Goal: Task Accomplishment & Management: Use online tool/utility

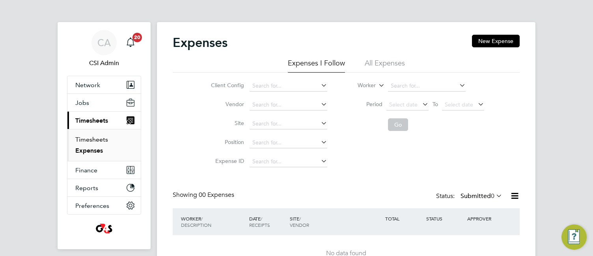
click at [78, 140] on link "Timesheets" at bounding box center [91, 139] width 33 height 7
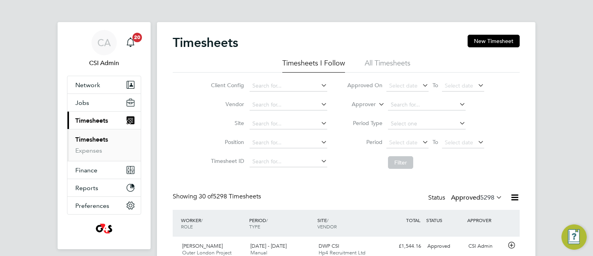
click at [480, 196] on span "5298" at bounding box center [487, 197] width 14 height 8
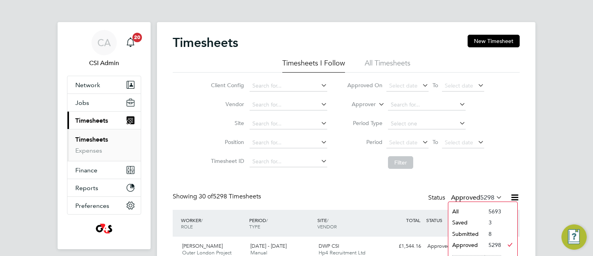
click at [461, 233] on li "Submitted" at bounding box center [466, 233] width 36 height 11
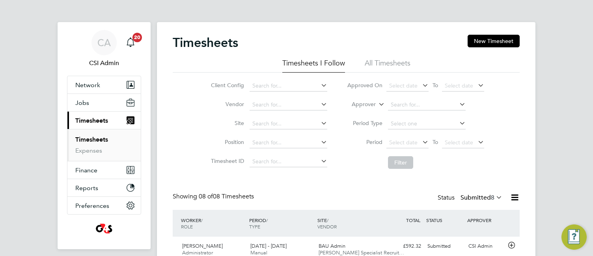
click at [175, 115] on div "Client Config Vendor Site Position Timesheet ID Approved On Select date To Sele…" at bounding box center [346, 123] width 347 height 100
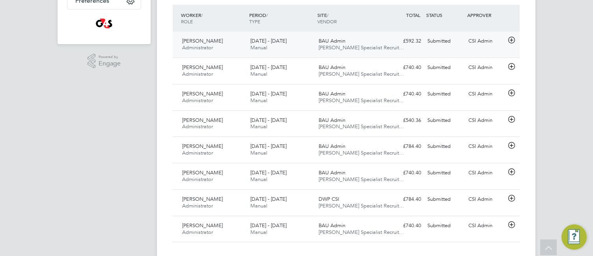
click at [513, 40] on icon at bounding box center [511, 40] width 10 height 6
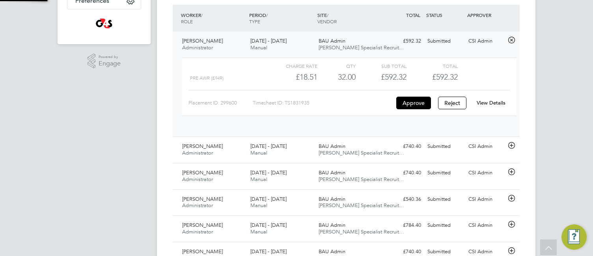
scroll to position [13, 77]
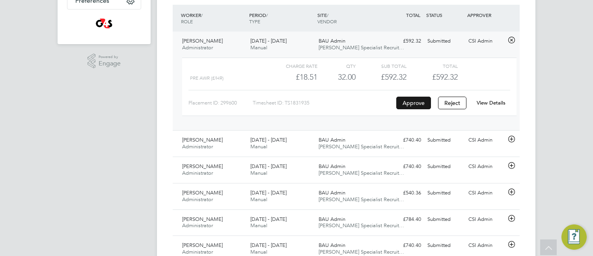
click at [415, 100] on button "Approve" at bounding box center [413, 103] width 35 height 13
click at [509, 139] on icon at bounding box center [511, 139] width 10 height 6
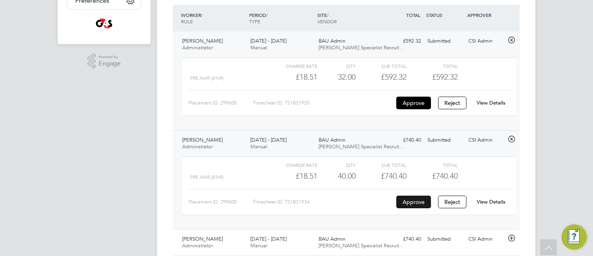
click at [411, 200] on button "Approve" at bounding box center [413, 201] width 35 height 13
click at [163, 143] on div "Timesheets New Timesheet Timesheets I Follow All Timesheets Client Config Vendo…" at bounding box center [346, 110] width 378 height 586
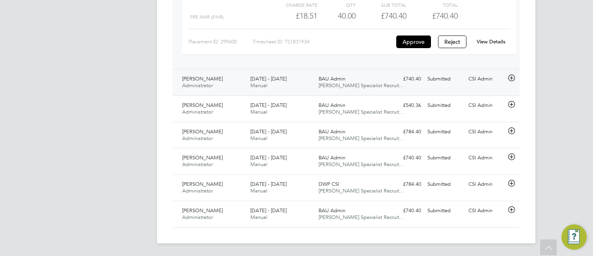
click at [512, 78] on icon at bounding box center [511, 78] width 10 height 6
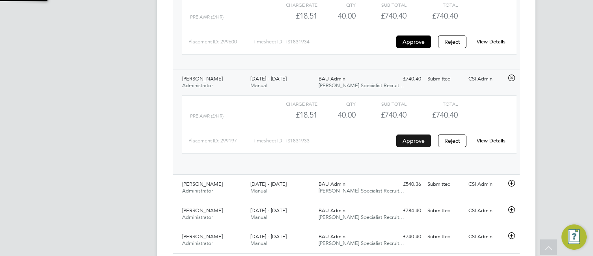
scroll to position [13, 77]
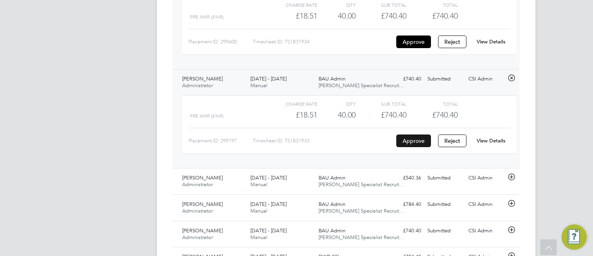
click at [417, 139] on button "Approve" at bounding box center [413, 140] width 35 height 13
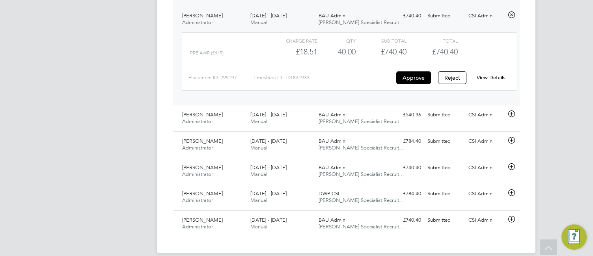
scroll to position [437, 0]
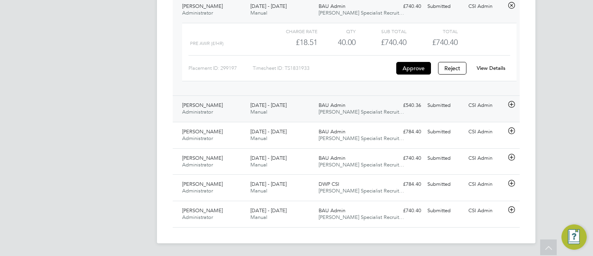
click at [510, 104] on icon at bounding box center [511, 104] width 10 height 6
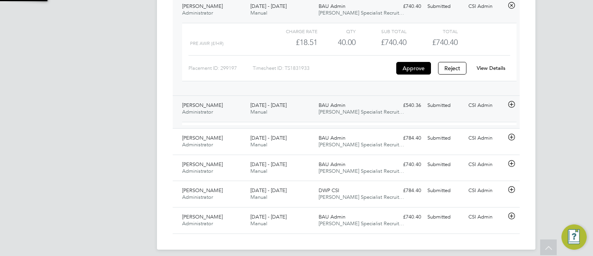
scroll to position [13, 77]
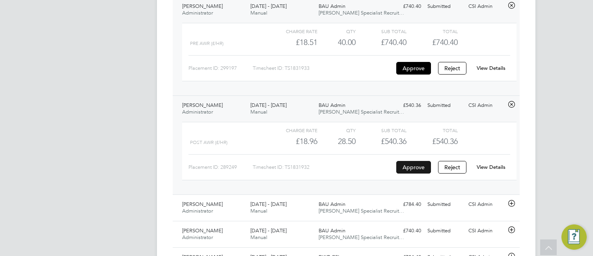
click at [413, 166] on button "Approve" at bounding box center [413, 167] width 35 height 13
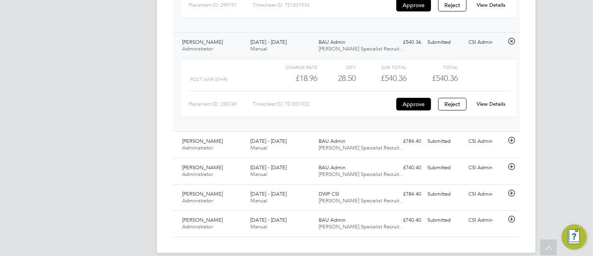
scroll to position [510, 0]
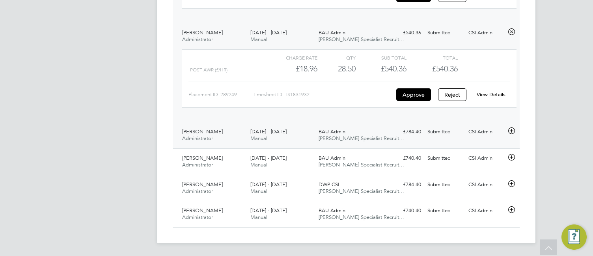
click at [512, 133] on icon at bounding box center [511, 131] width 10 height 6
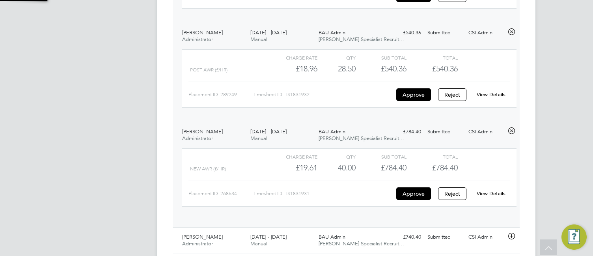
scroll to position [13, 77]
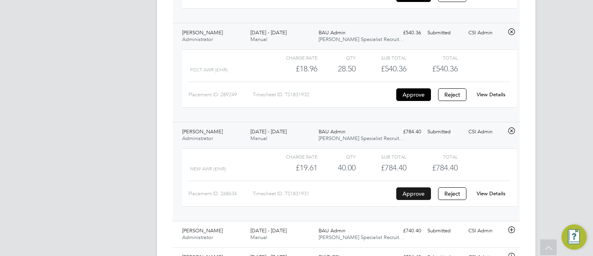
click at [407, 192] on button "Approve" at bounding box center [413, 193] width 35 height 13
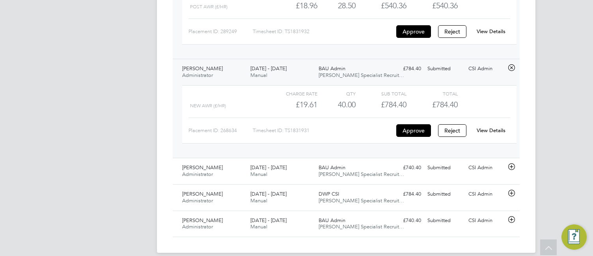
scroll to position [582, 0]
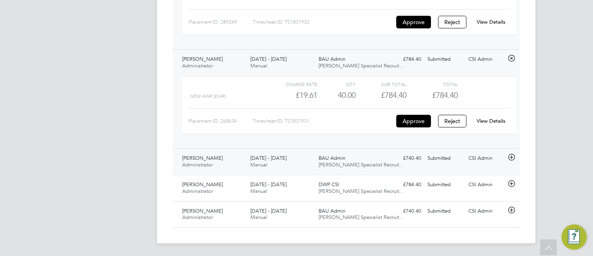
click at [511, 156] on icon at bounding box center [511, 157] width 10 height 6
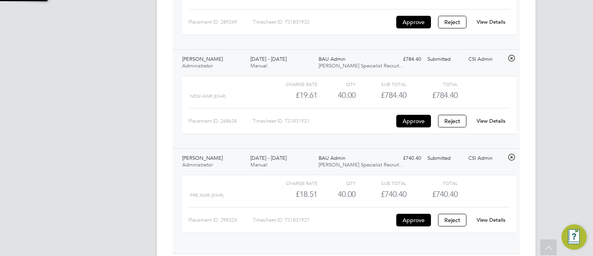
scroll to position [13, 77]
click at [413, 221] on button "Approve" at bounding box center [413, 220] width 35 height 13
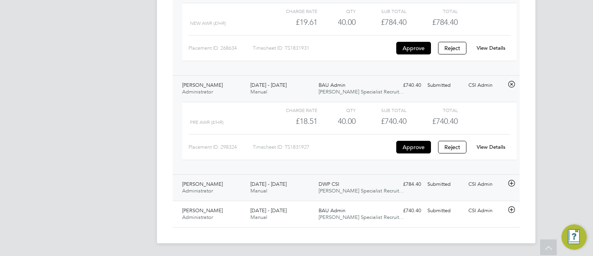
click at [512, 182] on icon at bounding box center [511, 183] width 10 height 6
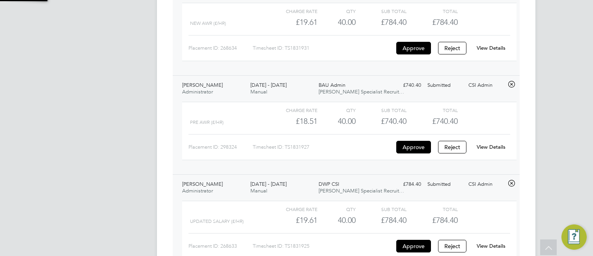
scroll to position [13, 77]
click at [422, 245] on button "Approve" at bounding box center [413, 246] width 35 height 13
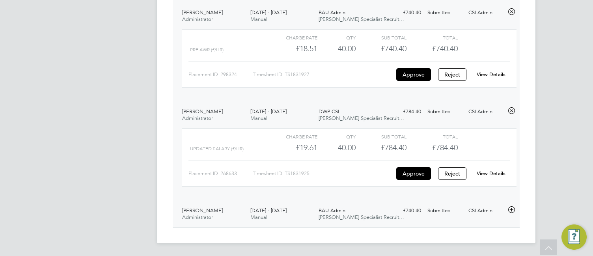
click at [510, 211] on icon at bounding box center [511, 209] width 10 height 6
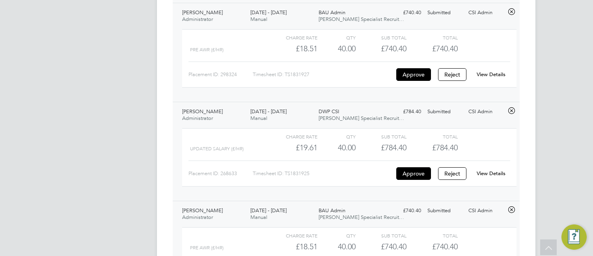
scroll to position [800, 0]
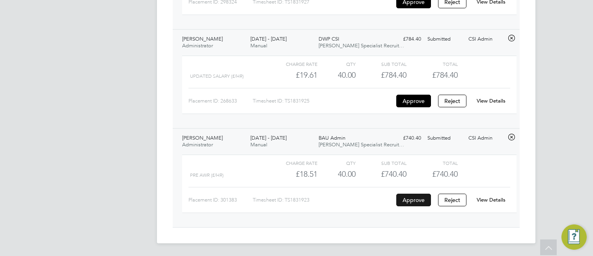
click at [412, 198] on button "Approve" at bounding box center [413, 199] width 35 height 13
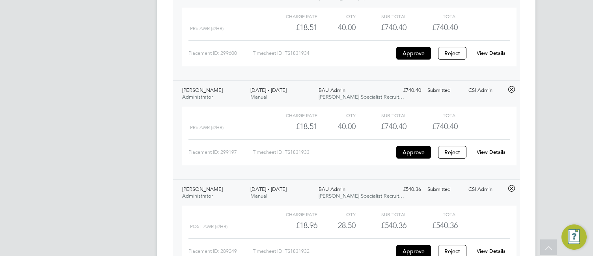
scroll to position [0, 0]
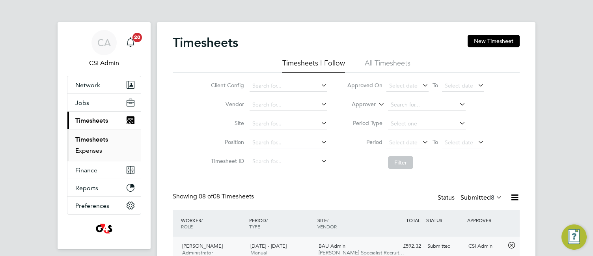
click at [95, 150] on link "Expenses" at bounding box center [88, 150] width 27 height 7
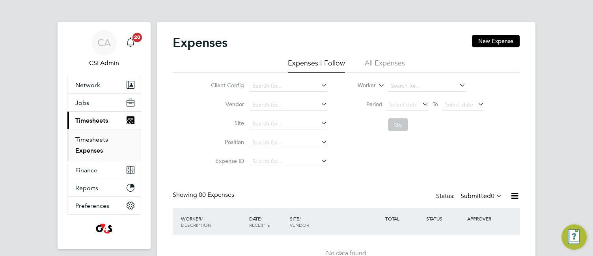
click at [94, 137] on link "Timesheets" at bounding box center [91, 139] width 33 height 7
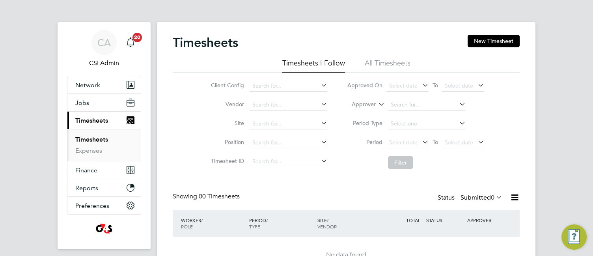
click at [205, 146] on li "Position" at bounding box center [268, 142] width 138 height 19
click at [92, 149] on link "Expenses" at bounding box center [88, 150] width 27 height 7
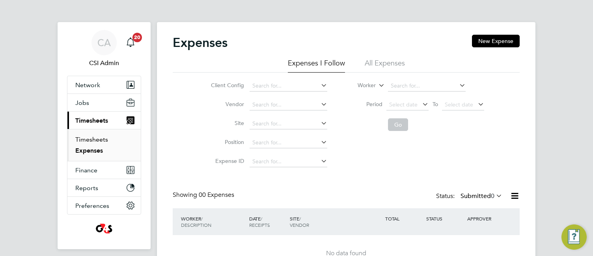
click at [91, 140] on link "Timesheets" at bounding box center [91, 139] width 33 height 7
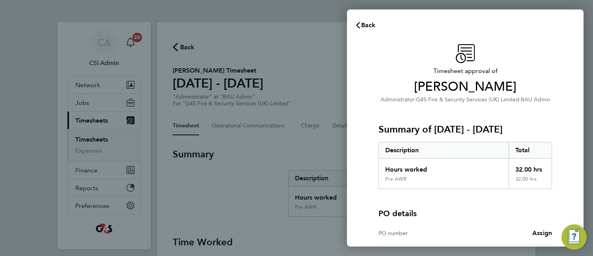
click at [389, 109] on div "Summary of 22 - 28 Sep 2025 Description Total Hours worked 32.00 hrs Pre AWR 32…" at bounding box center [464, 146] width 173 height 85
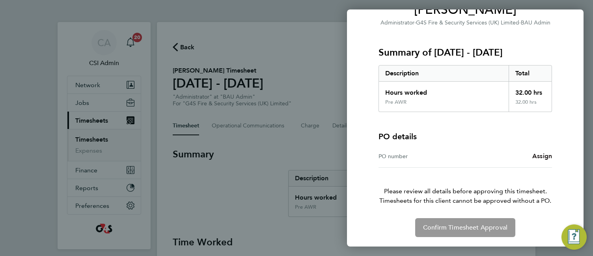
click at [540, 155] on span "Assign" at bounding box center [542, 155] width 20 height 7
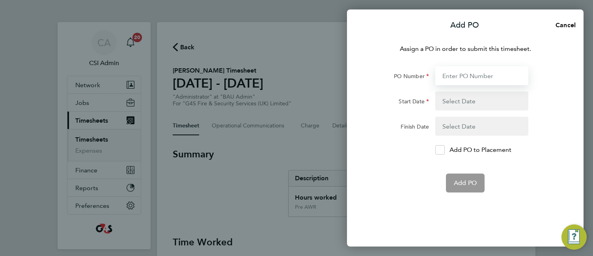
click at [462, 75] on input "PO Number" at bounding box center [481, 75] width 93 height 19
paste input "30CA-BST8741-GR"
type input "30CA-BST8741-GR"
type input "11 Aug 25"
type input "14 Sep 25"
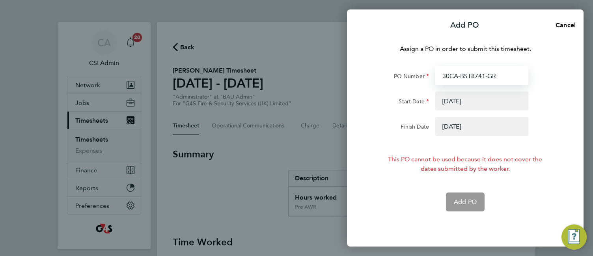
type input "30CA-BST8741-GR"
click at [458, 125] on button "button" at bounding box center [481, 126] width 93 height 19
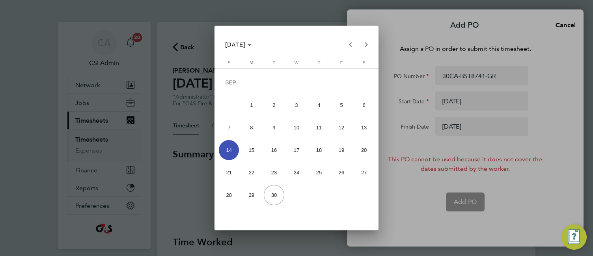
click at [229, 174] on span "21" at bounding box center [229, 172] width 20 height 20
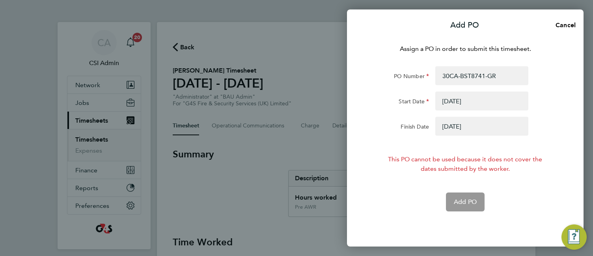
click at [473, 125] on button "button" at bounding box center [481, 126] width 93 height 19
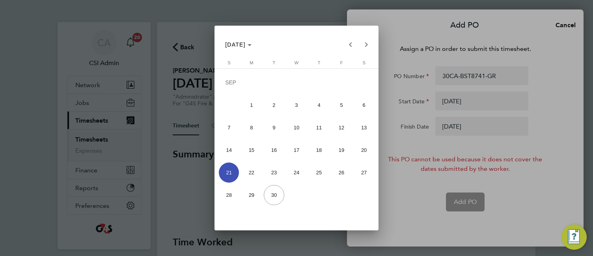
click at [231, 191] on span "28" at bounding box center [229, 195] width 20 height 20
type input "28 Sep 25"
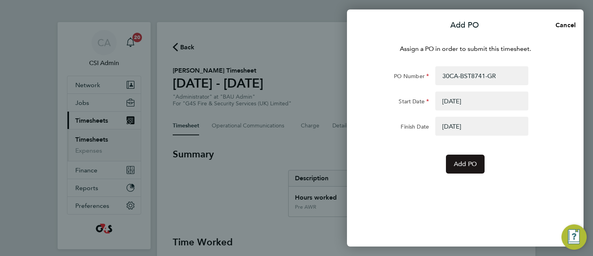
click at [469, 164] on span "Add PO" at bounding box center [465, 164] width 23 height 8
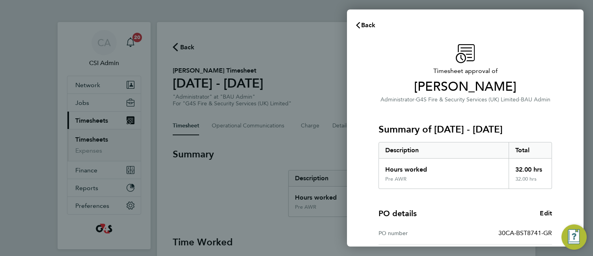
click at [567, 161] on div "Timesheet approval of Isabella Bird Administrator · G4S Fire & Security Service…" at bounding box center [465, 201] width 236 height 333
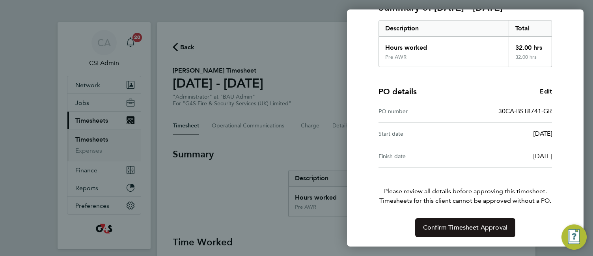
click at [466, 227] on span "Confirm Timesheet Approval" at bounding box center [465, 227] width 84 height 8
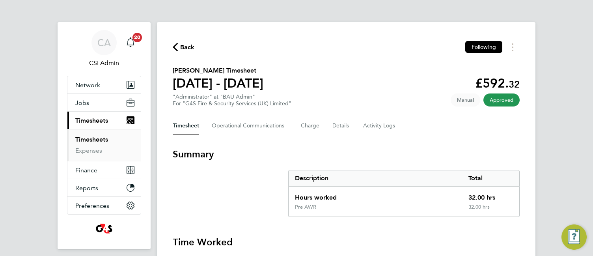
click at [261, 186] on section "Summary Description Total Hours worked 32.00 hrs Pre AWR 32.00 hrs" at bounding box center [346, 182] width 347 height 69
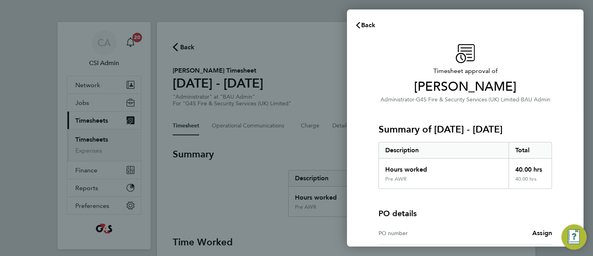
click at [411, 200] on div "PO details PO number Assign" at bounding box center [464, 217] width 173 height 56
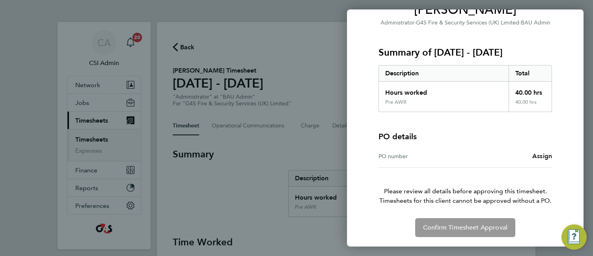
click at [541, 156] on span "Assign" at bounding box center [542, 155] width 20 height 7
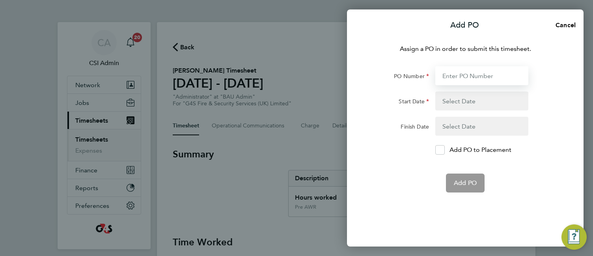
click at [477, 74] on input "PO Number" at bounding box center [481, 75] width 93 height 19
paste input "30CA-BST8741-GR"
type input "30CA-BST8741-GR"
type input "11 Aug 25"
type input "28 Sep 25"
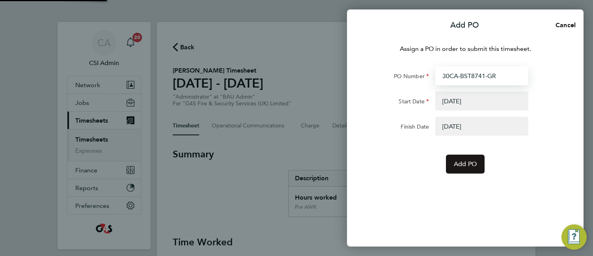
type input "30CA-BST8741-GR"
click at [461, 165] on span "Add PO" at bounding box center [465, 164] width 23 height 8
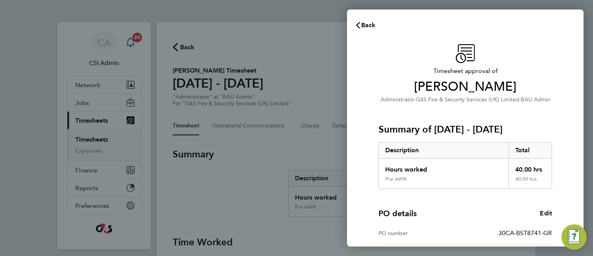
click at [363, 158] on div "Timesheet approval of Isabella Bird Administrator · G4S Fire & Security Service…" at bounding box center [465, 201] width 236 height 333
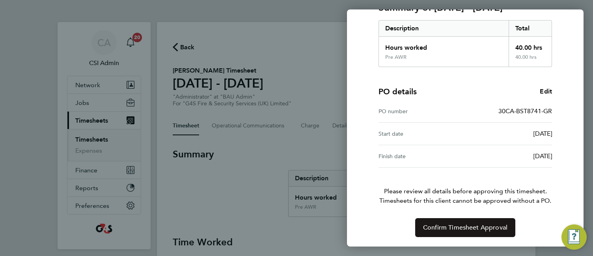
click at [443, 226] on span "Confirm Timesheet Approval" at bounding box center [465, 227] width 84 height 8
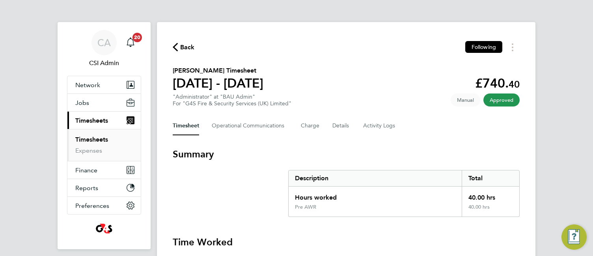
click at [368, 149] on h3 "Summary" at bounding box center [346, 154] width 347 height 13
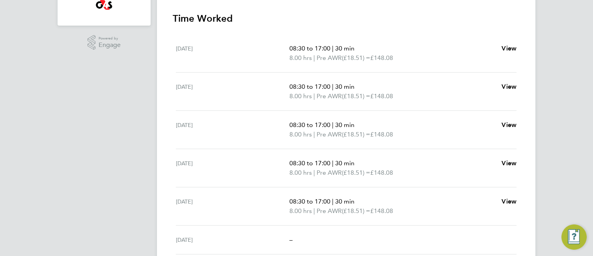
scroll to position [320, 0]
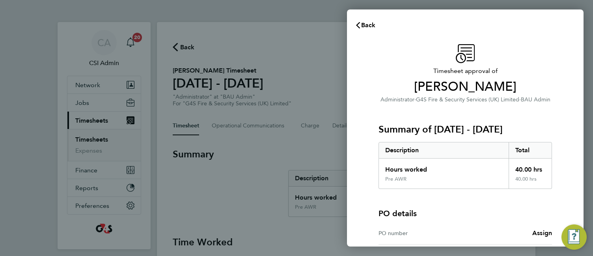
click at [361, 173] on div "Timesheet approval of Alexandra Randall Administrator · G4S Fire & Security Ser…" at bounding box center [465, 179] width 236 height 288
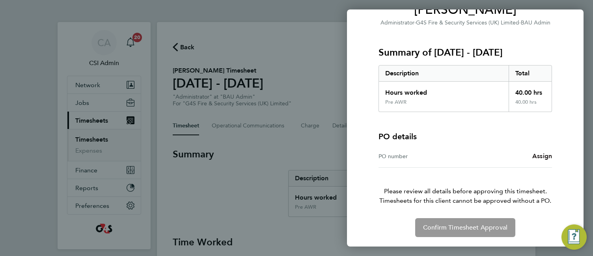
click at [543, 155] on span "Assign" at bounding box center [542, 155] width 20 height 7
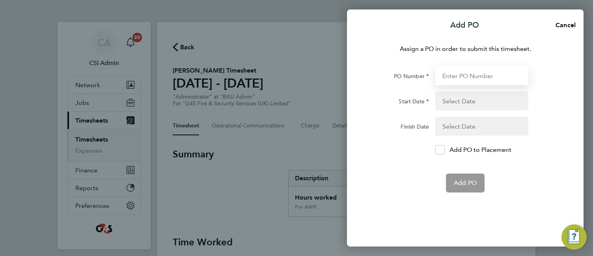
click at [475, 77] on input "PO Number" at bounding box center [481, 75] width 93 height 19
paste input "60GI-BST1515-GR"
type input "60GI-BST1515-GR"
type input "11 Aug 25"
type input "21 Sep 25"
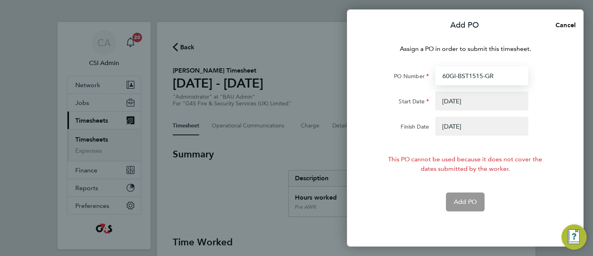
type input "60GI-BST1515-GR"
click at [474, 122] on button "button" at bounding box center [481, 126] width 93 height 19
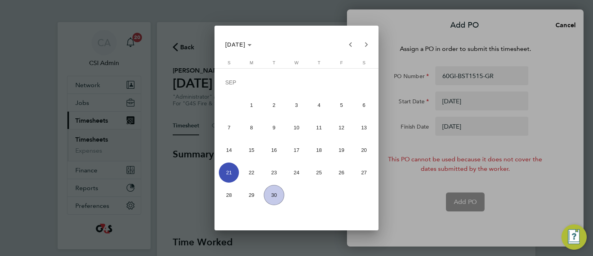
click at [225, 197] on span "28" at bounding box center [229, 195] width 20 height 20
type input "28 Sep 25"
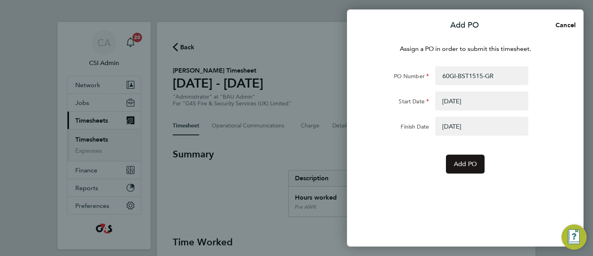
click at [459, 166] on span "Add PO" at bounding box center [465, 164] width 23 height 8
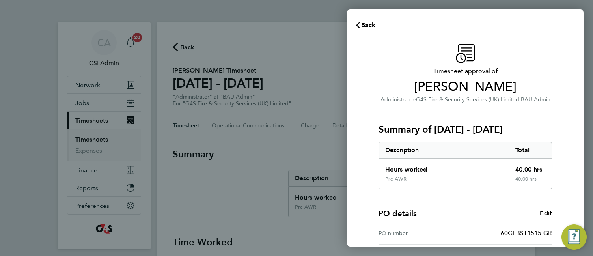
click at [360, 139] on div "Timesheet approval of Alexandra Randall Administrator · G4S Fire & Security Ser…" at bounding box center [465, 201] width 236 height 333
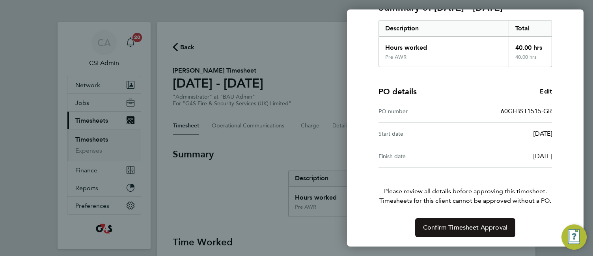
click at [457, 223] on button "Confirm Timesheet Approval" at bounding box center [465, 227] width 100 height 19
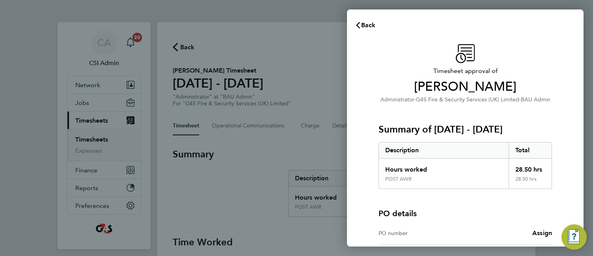
click at [365, 136] on div "Timesheet approval of Natalie Quinn Administrator · G4S Fire & Security Service…" at bounding box center [465, 179] width 236 height 288
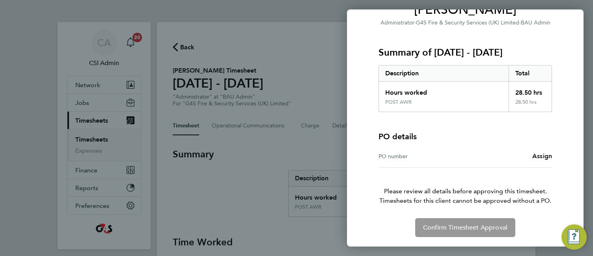
click at [536, 154] on span "Assign" at bounding box center [542, 155] width 20 height 7
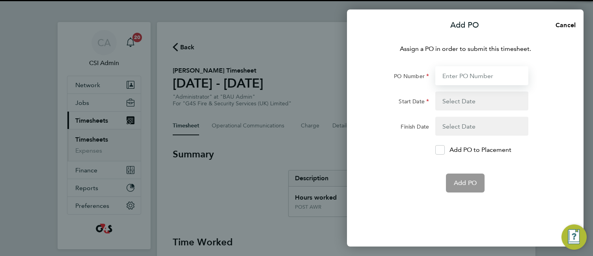
click at [463, 74] on input "PO Number" at bounding box center [481, 75] width 93 height 19
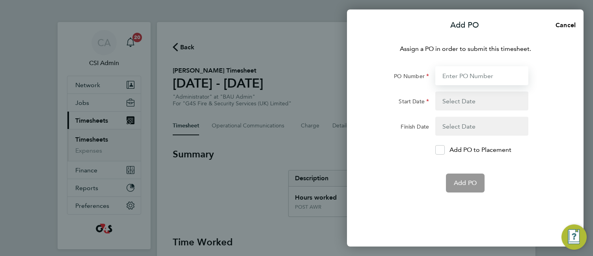
paste input "60GI-BST1491-GR"
type input "60GI-BST1491-GR"
type input "[DATE]"
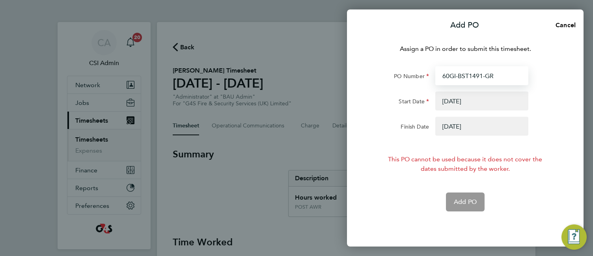
type input "60GI-BST1491-GR"
click at [459, 130] on button "button" at bounding box center [481, 126] width 93 height 19
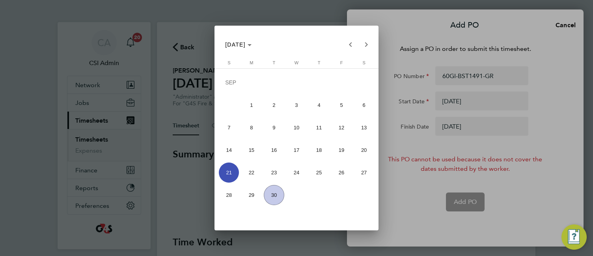
click at [234, 197] on span "28" at bounding box center [229, 195] width 20 height 20
type input "[DATE]"
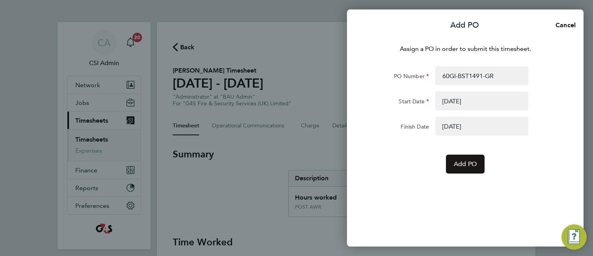
click at [470, 166] on span "Add PO" at bounding box center [465, 164] width 23 height 8
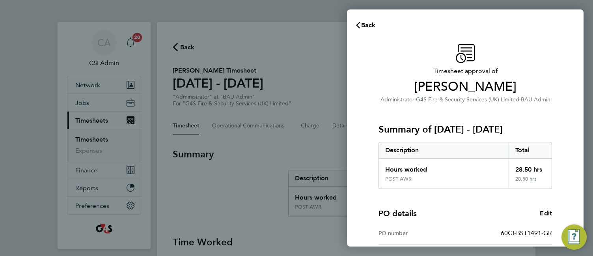
click at [369, 200] on div "Timesheet approval of Natalie Quinn Administrator · G4S Fire & Security Service…" at bounding box center [465, 201] width 192 height 314
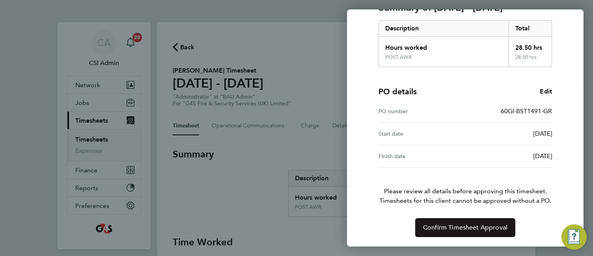
click at [451, 223] on button "Confirm Timesheet Approval" at bounding box center [465, 227] width 100 height 19
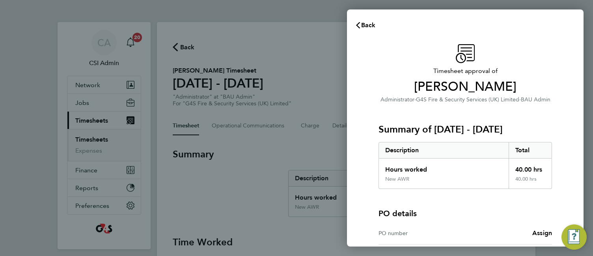
click at [368, 93] on div "Timesheet approval of [PERSON_NAME] Administrator · G4S Fire & Security Service…" at bounding box center [465, 179] width 236 height 288
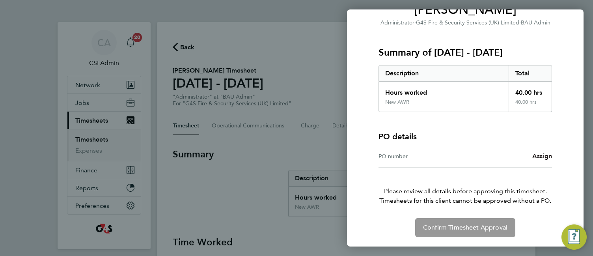
click at [538, 155] on span "Assign" at bounding box center [542, 155] width 20 height 7
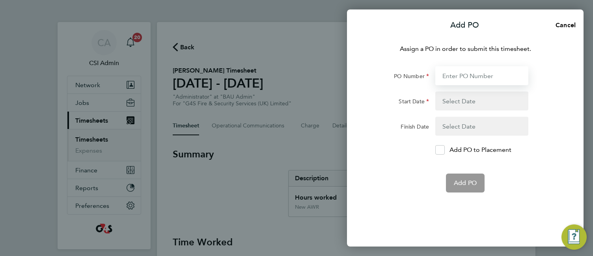
click at [478, 77] on input "PO Number" at bounding box center [481, 75] width 93 height 19
paste input "60GI-BST1487-GR"
type input "60GI-BST1487-GR"
type input "[DATE]"
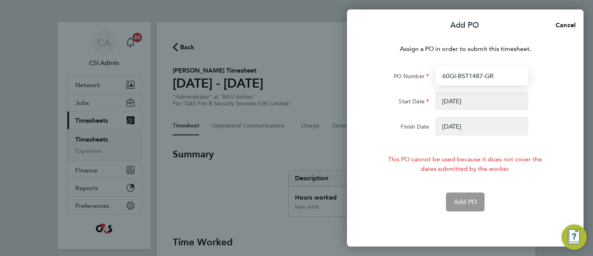
type input "60GI-BST1487-GR"
click at [465, 126] on button "button" at bounding box center [481, 126] width 93 height 19
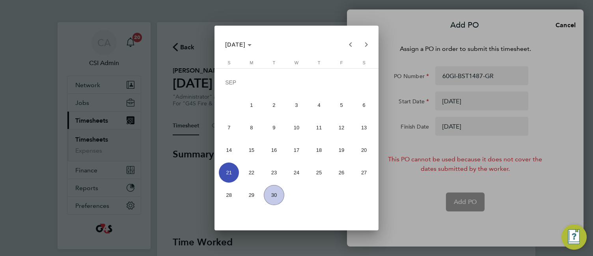
click at [224, 193] on span "28" at bounding box center [229, 195] width 20 height 20
type input "[DATE]"
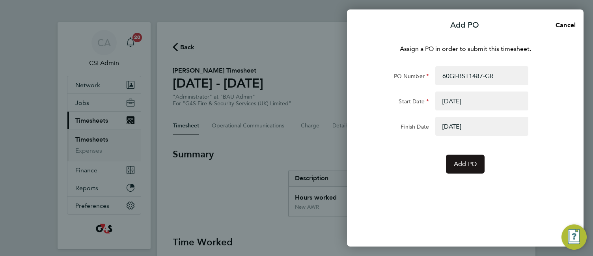
click at [465, 158] on button "Add PO" at bounding box center [465, 163] width 39 height 19
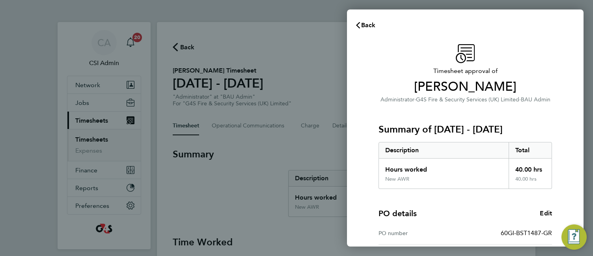
click at [363, 141] on div "Timesheet approval of Callum Sullivan Administrator · G4S Fire & Security Servi…" at bounding box center [465, 201] width 236 height 333
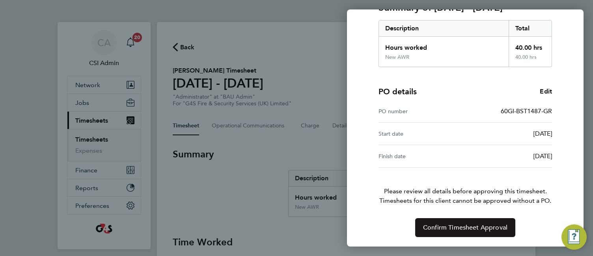
click at [481, 231] on span "Confirm Timesheet Approval" at bounding box center [465, 227] width 84 height 8
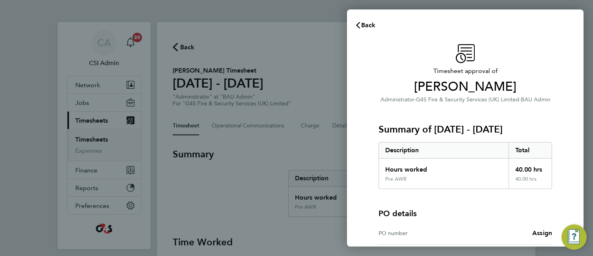
click at [356, 144] on div "Timesheet approval of [PERSON_NAME] Administrator · G4S Fire & Security Service…" at bounding box center [465, 179] width 236 height 288
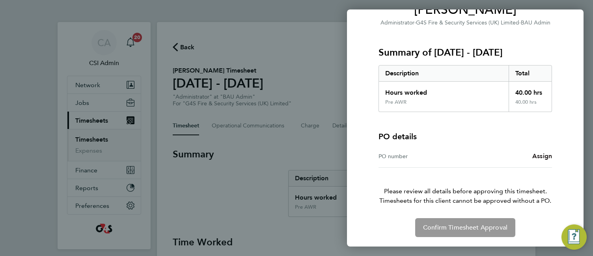
click at [543, 155] on span "Assign" at bounding box center [542, 155] width 20 height 7
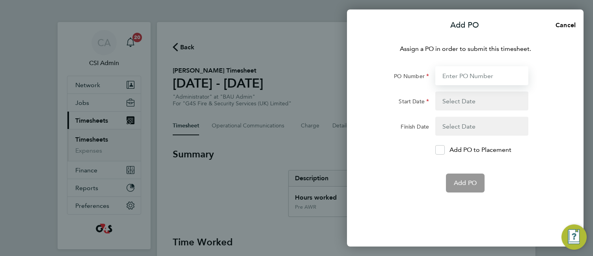
click at [472, 74] on input "PO Number" at bounding box center [481, 75] width 93 height 19
paste input "55SS-BST8626-GR"
type input "55SS-BST8626-GR"
type input "[DATE]"
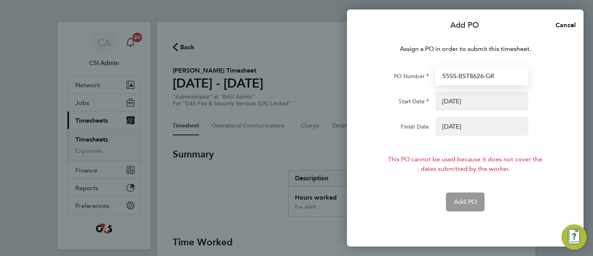
type input "55SS-BST8626-GR"
click at [456, 117] on button "button" at bounding box center [481, 126] width 93 height 19
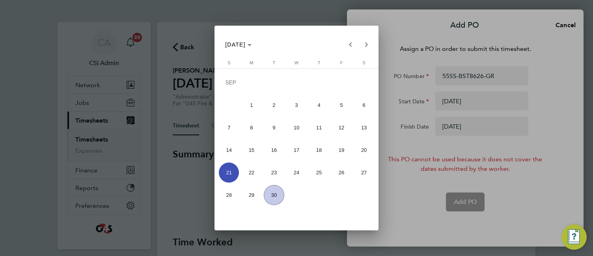
click at [225, 197] on span "28" at bounding box center [229, 195] width 20 height 20
type input "[DATE]"
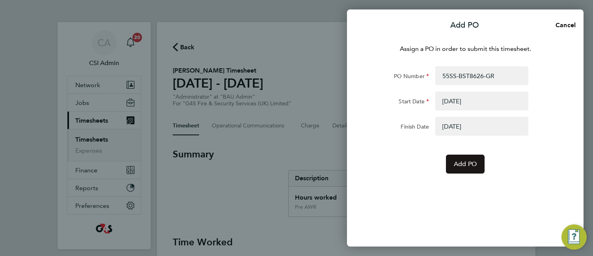
click at [472, 168] on button "Add PO" at bounding box center [465, 163] width 39 height 19
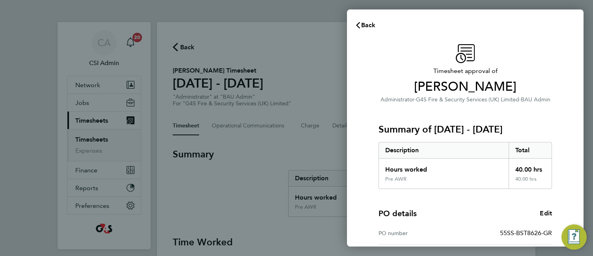
click at [444, 202] on div "PO details Edit PO number 55SS-BST8626-GR Start date [DATE] Finish date [DATE]" at bounding box center [464, 239] width 173 height 100
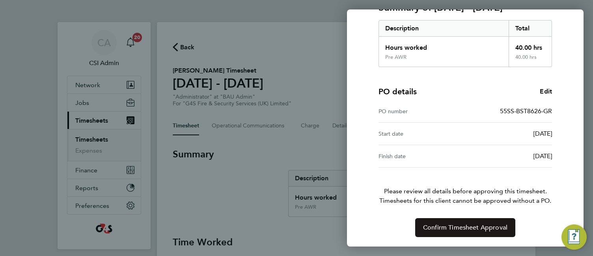
click at [454, 225] on span "Confirm Timesheet Approval" at bounding box center [465, 227] width 84 height 8
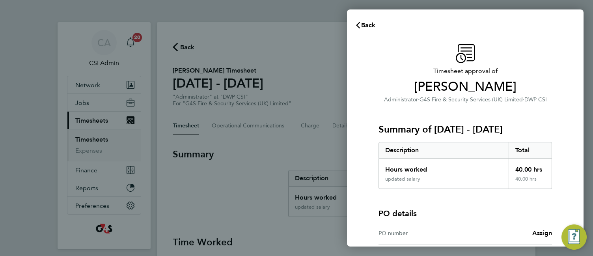
click at [368, 182] on div "Timesheet approval of Henry Seeney Administrator · G4S Fire & Security Services…" at bounding box center [465, 179] width 236 height 288
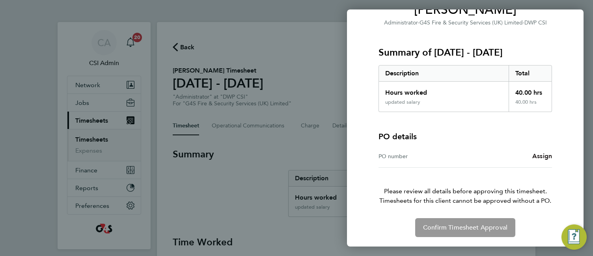
click at [538, 158] on span "Assign" at bounding box center [542, 155] width 20 height 7
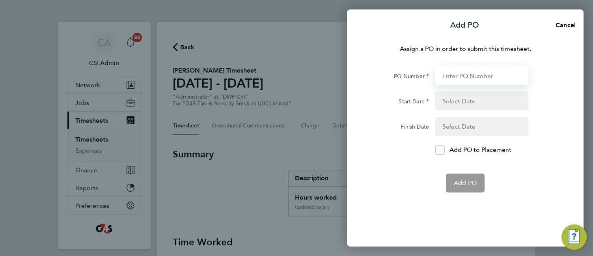
click at [464, 71] on input "PO Number" at bounding box center [481, 75] width 93 height 19
paste input "60GI-BST1488-GR"
type input "60GI-BST1488-GR"
type input "[DATE]"
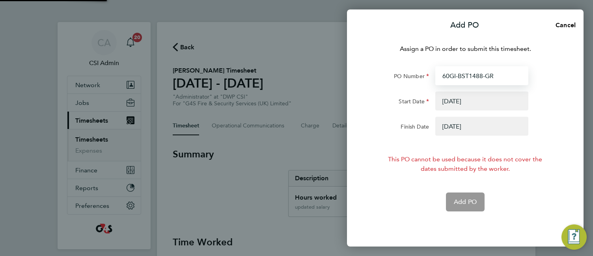
type input "60GI-BST1488-GR"
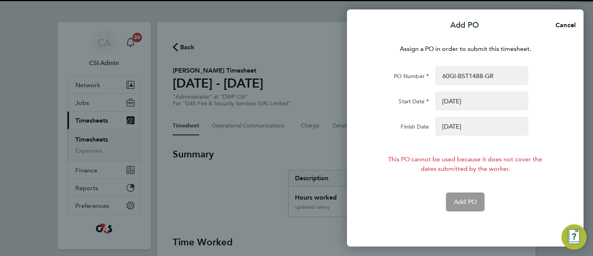
click at [459, 124] on button "button" at bounding box center [481, 126] width 93 height 19
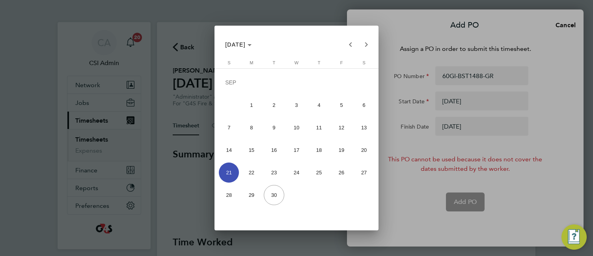
click at [227, 196] on span "28" at bounding box center [229, 195] width 20 height 20
type input "[DATE]"
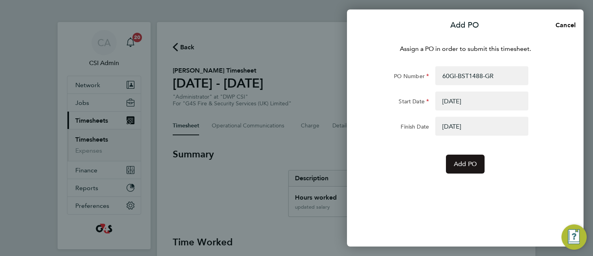
click at [466, 167] on span "Add PO" at bounding box center [465, 164] width 23 height 8
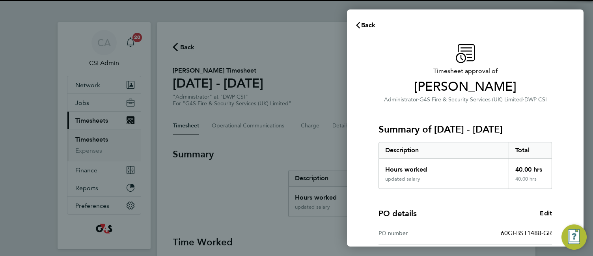
click at [358, 192] on div "Timesheet approval of Henry Seeney Administrator · G4S Fire & Security Services…" at bounding box center [465, 201] width 236 height 333
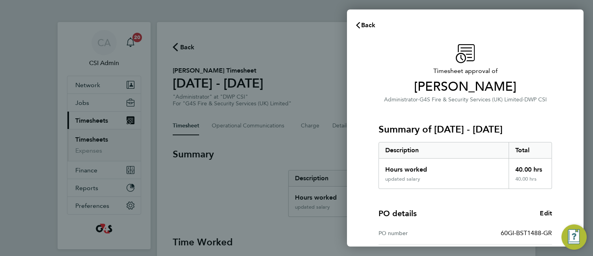
scroll to position [122, 0]
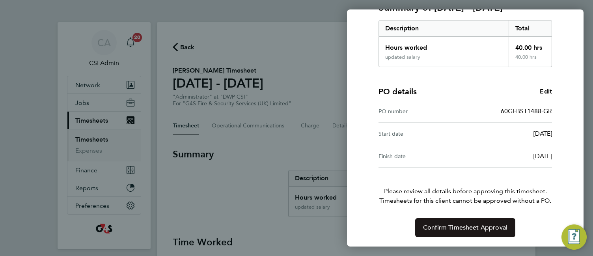
click at [432, 231] on span "Confirm Timesheet Approval" at bounding box center [465, 227] width 84 height 8
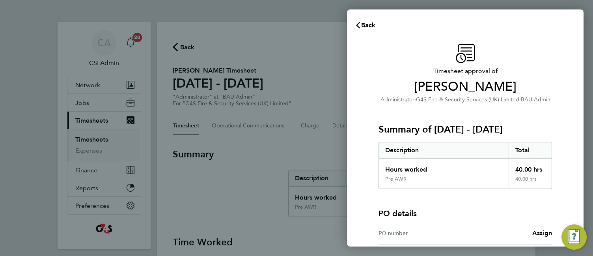
click at [378, 78] on h3 "Timesheet approval of [PERSON_NAME]" at bounding box center [464, 80] width 173 height 28
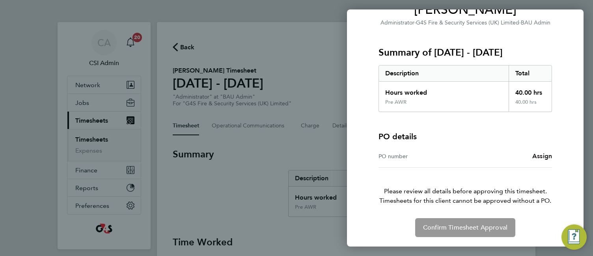
click at [542, 159] on span "Assign" at bounding box center [542, 155] width 20 height 7
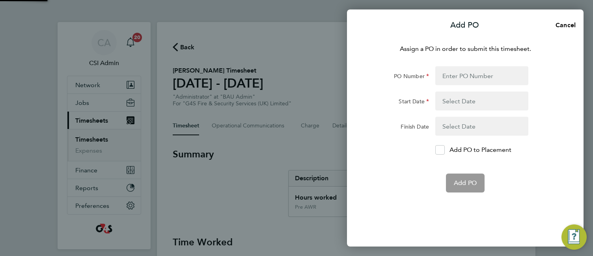
click at [542, 159] on form "PO Number Start Date Finish Date Add PO to Placement Add PO" at bounding box center [465, 129] width 192 height 126
click at [466, 74] on input "PO Number" at bounding box center [481, 75] width 93 height 19
paste input "60GI-BST1533-GR"
type input "60GI-BST1533-GR"
type input "[DATE]"
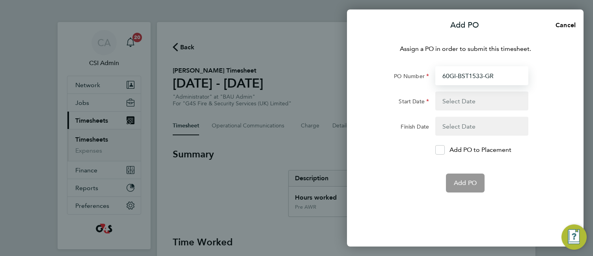
type input "[DATE]"
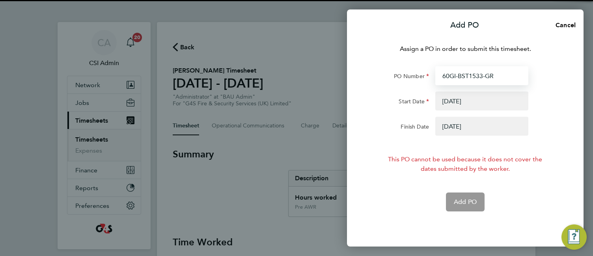
type input "60GI-BST1533-GR"
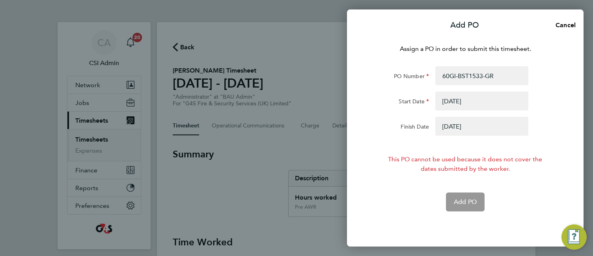
click at [462, 130] on button "button" at bounding box center [481, 126] width 93 height 19
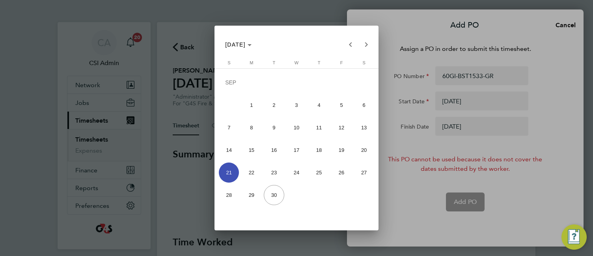
click at [230, 196] on span "28" at bounding box center [229, 195] width 20 height 20
type input "[DATE]"
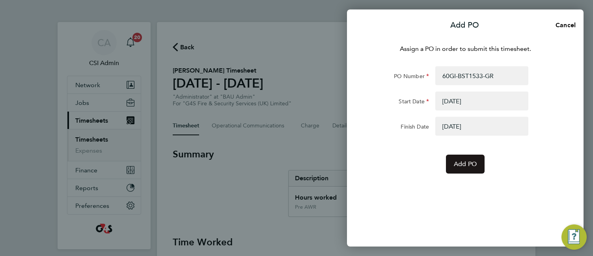
click at [464, 164] on span "Add PO" at bounding box center [465, 164] width 23 height 8
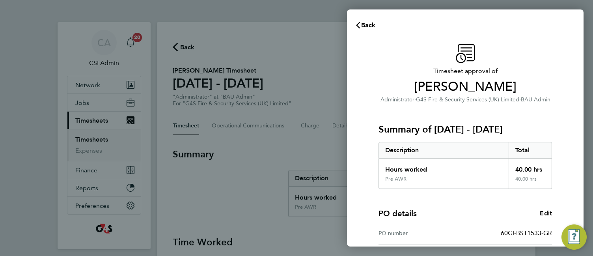
click at [357, 166] on div "Timesheet approval of [PERSON_NAME] Administrator · G4S Fire & Security Service…" at bounding box center [465, 201] width 236 height 333
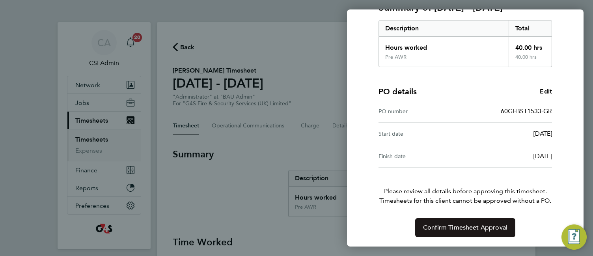
click at [445, 224] on span "Confirm Timesheet Approval" at bounding box center [465, 227] width 84 height 8
